Goal: Information Seeking & Learning: Learn about a topic

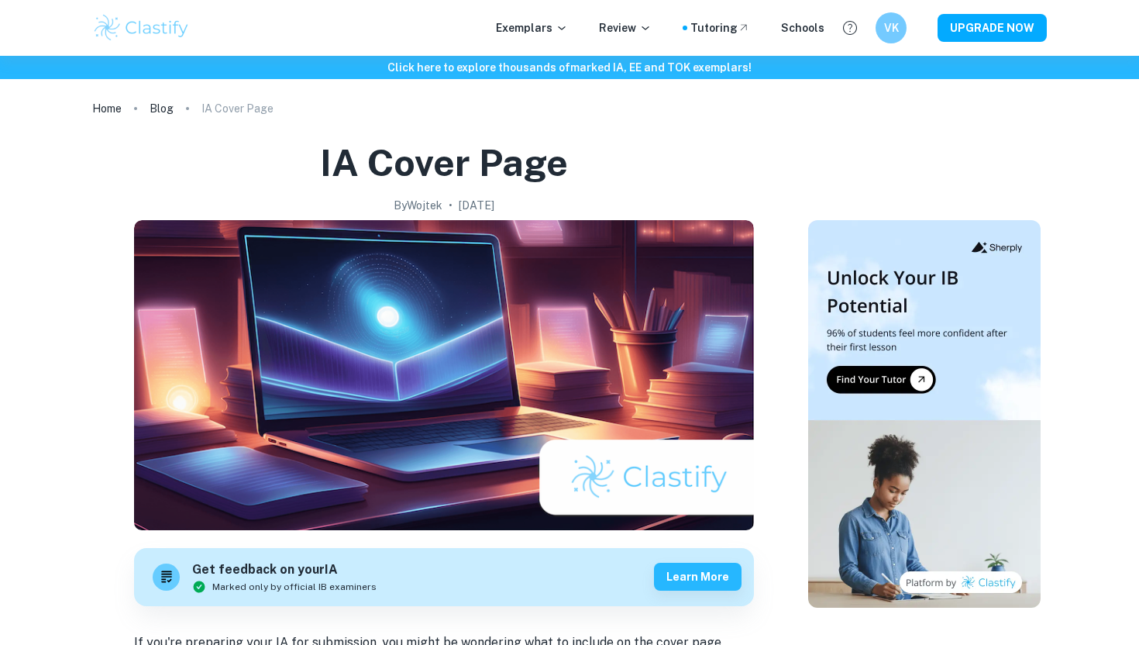
scroll to position [684, 0]
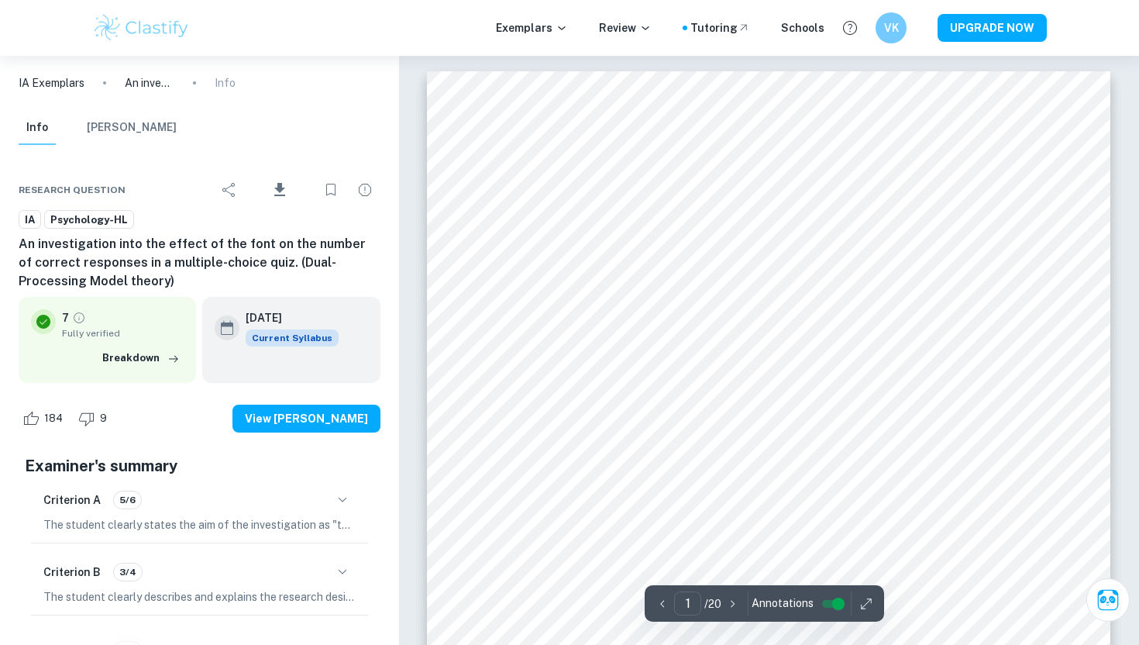
scroll to position [339, 0]
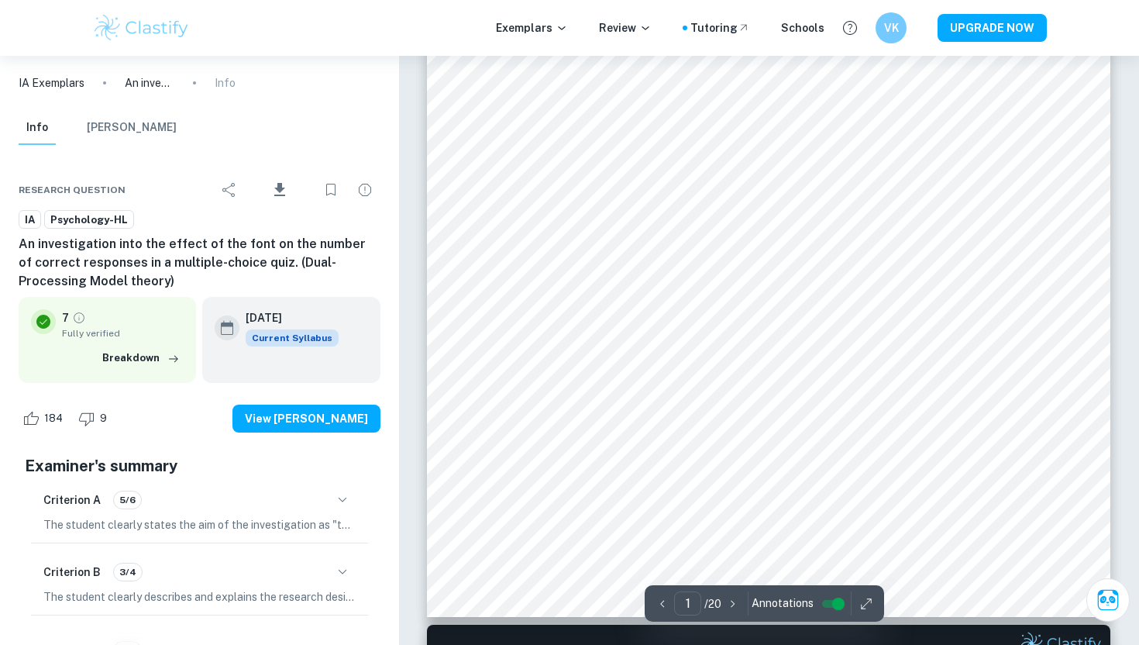
click at [135, 25] on img at bounding box center [141, 27] width 98 height 31
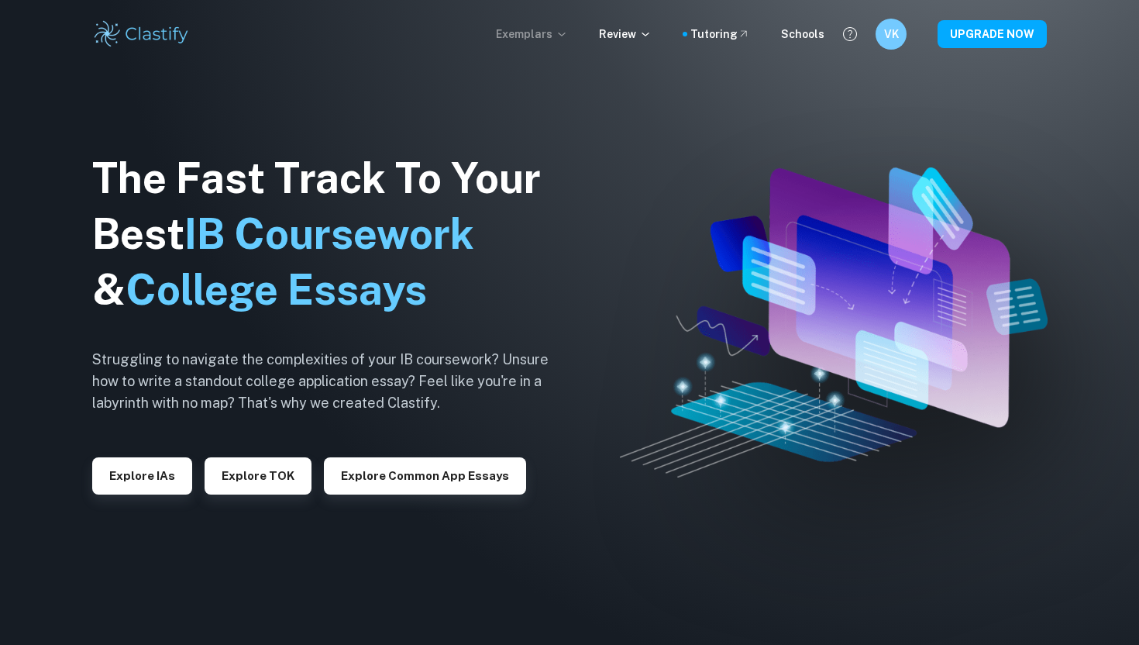
click at [530, 35] on p "Exemplars" at bounding box center [532, 34] width 72 height 17
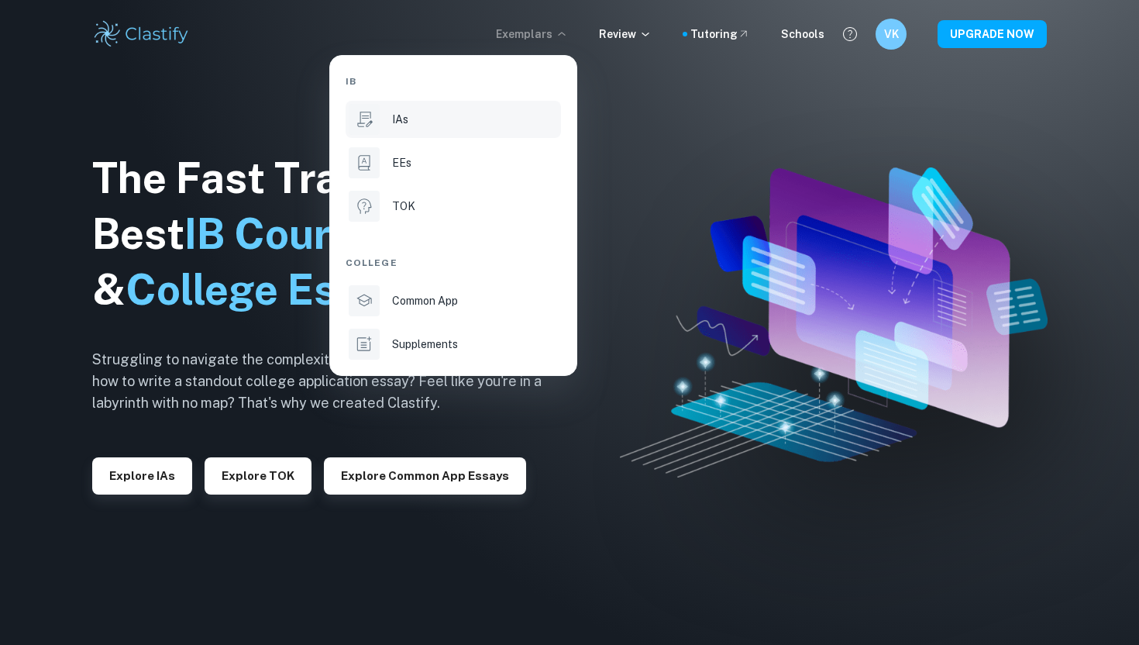
click at [456, 112] on div "IAs" at bounding box center [475, 119] width 166 height 17
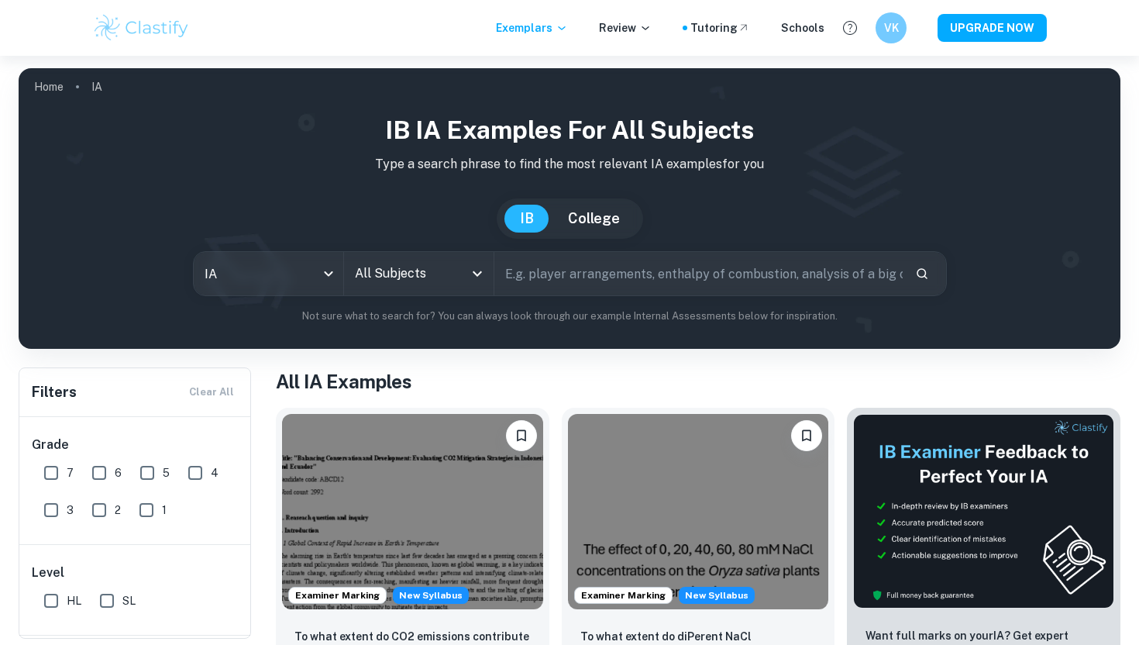
click at [428, 274] on input "All Subjects" at bounding box center [407, 273] width 112 height 29
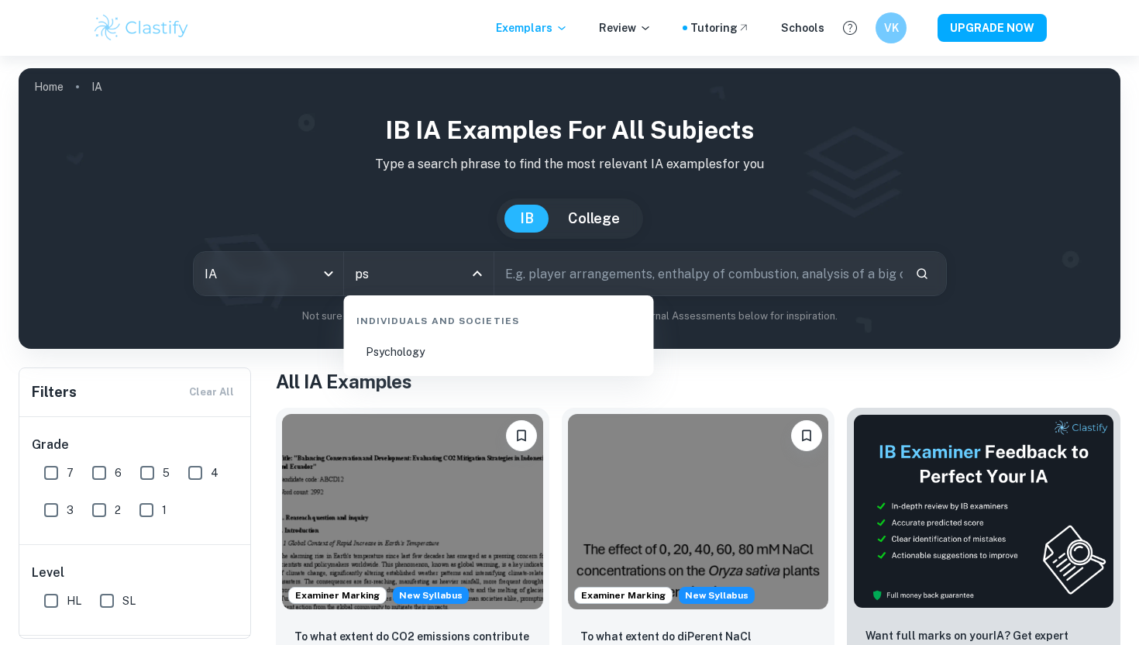
type input "psy"
click at [454, 349] on li "Psychology" at bounding box center [499, 352] width 298 height 36
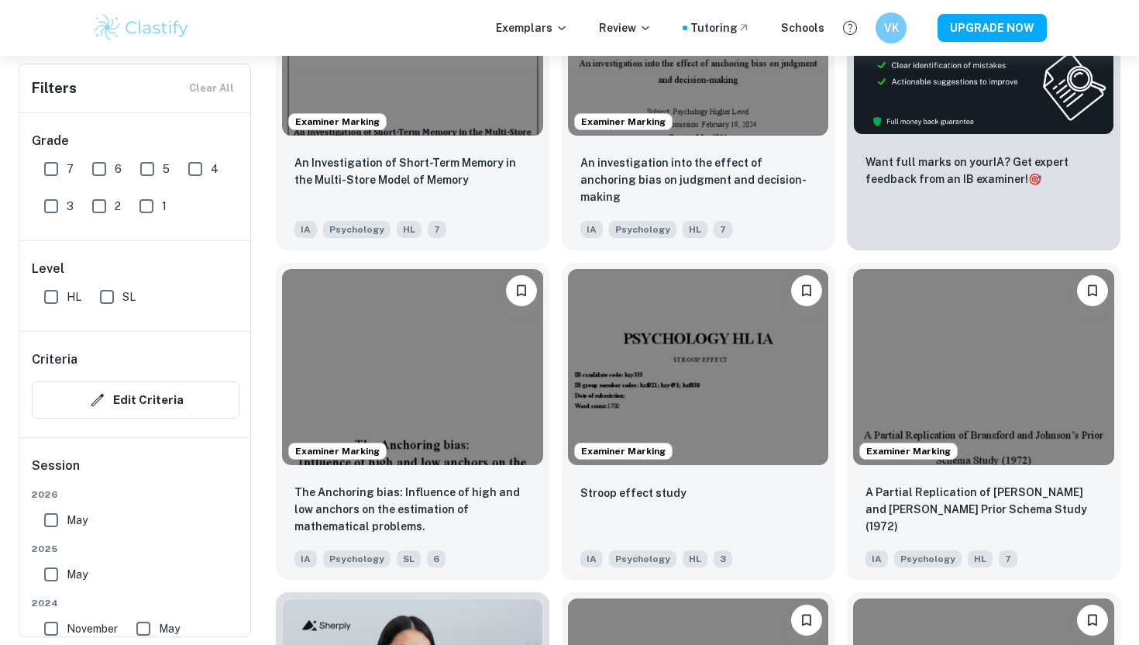
scroll to position [635, 0]
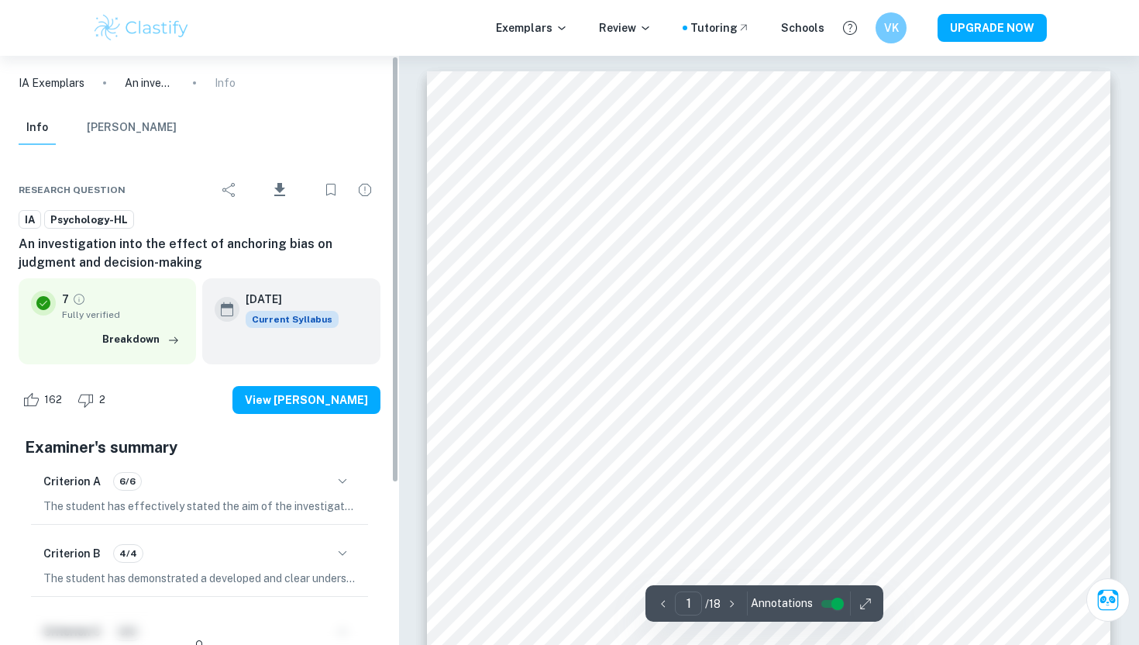
click at [333, 483] on icon "button" at bounding box center [342, 481] width 19 height 19
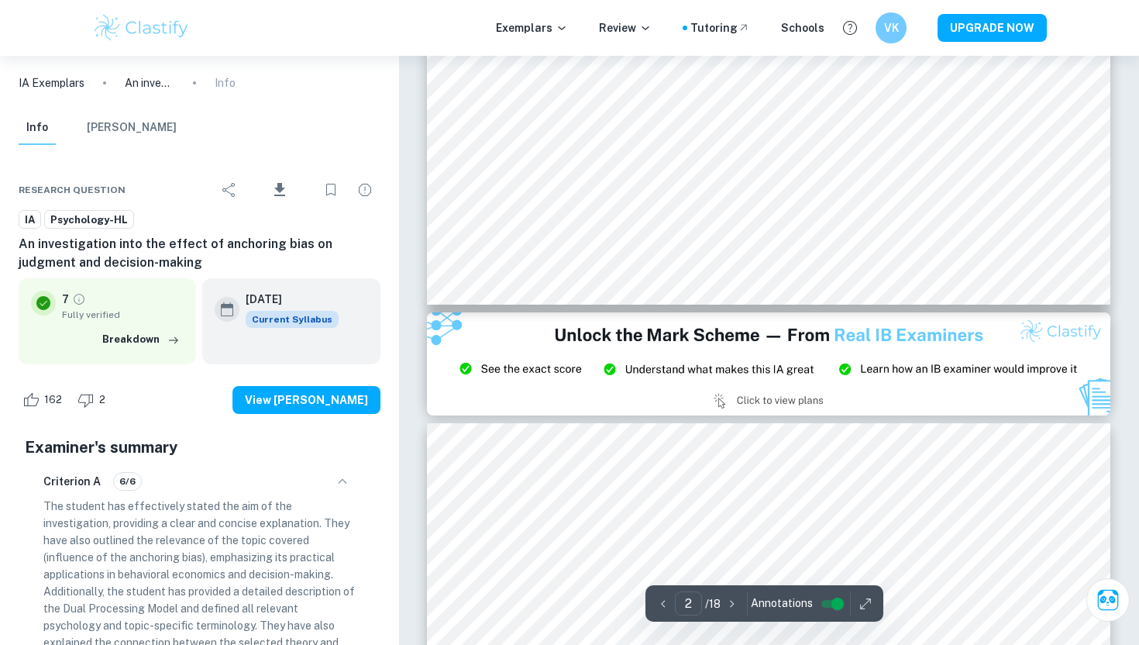
type input "3"
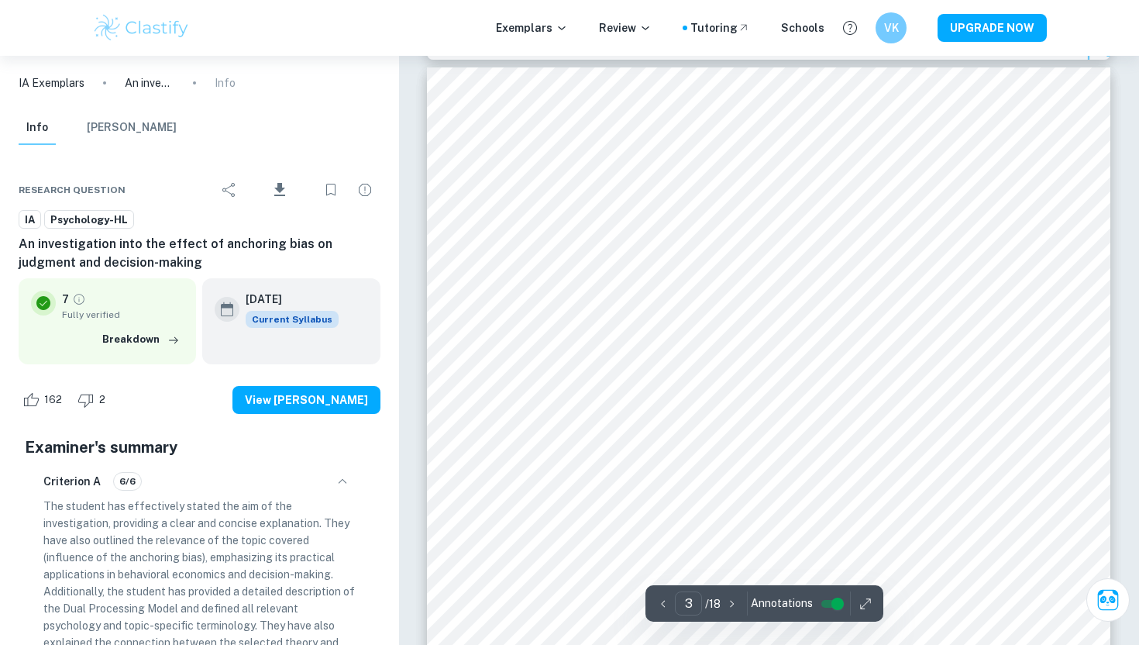
scroll to position [2027, 0]
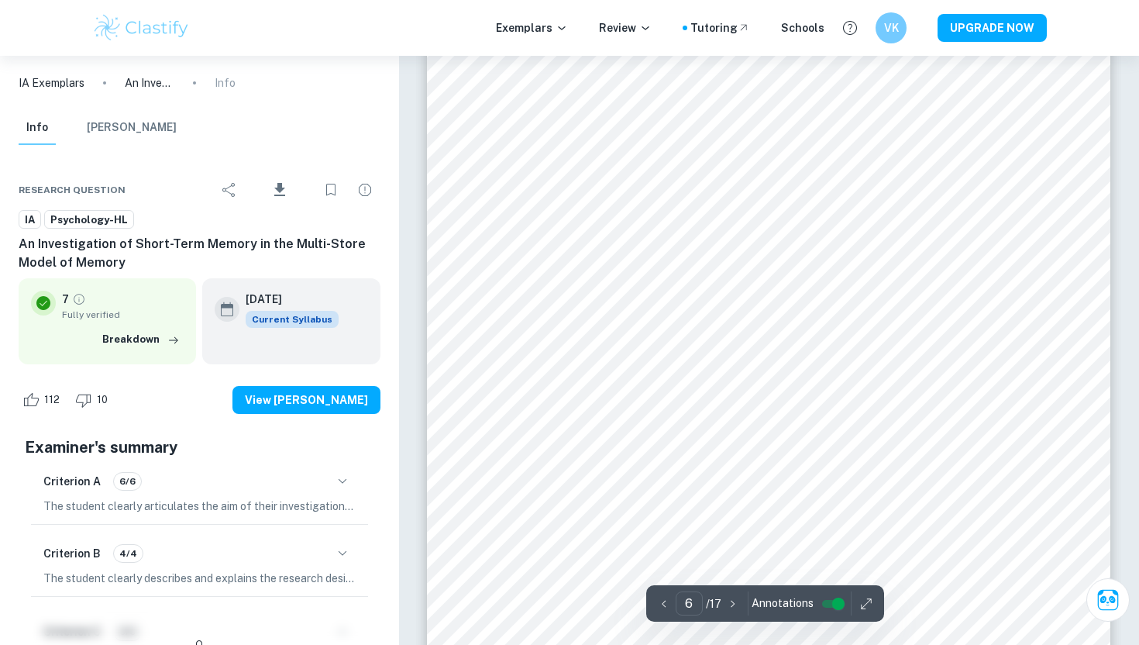
scroll to position [4746, 0]
type input "8"
